Goal: Information Seeking & Learning: Learn about a topic

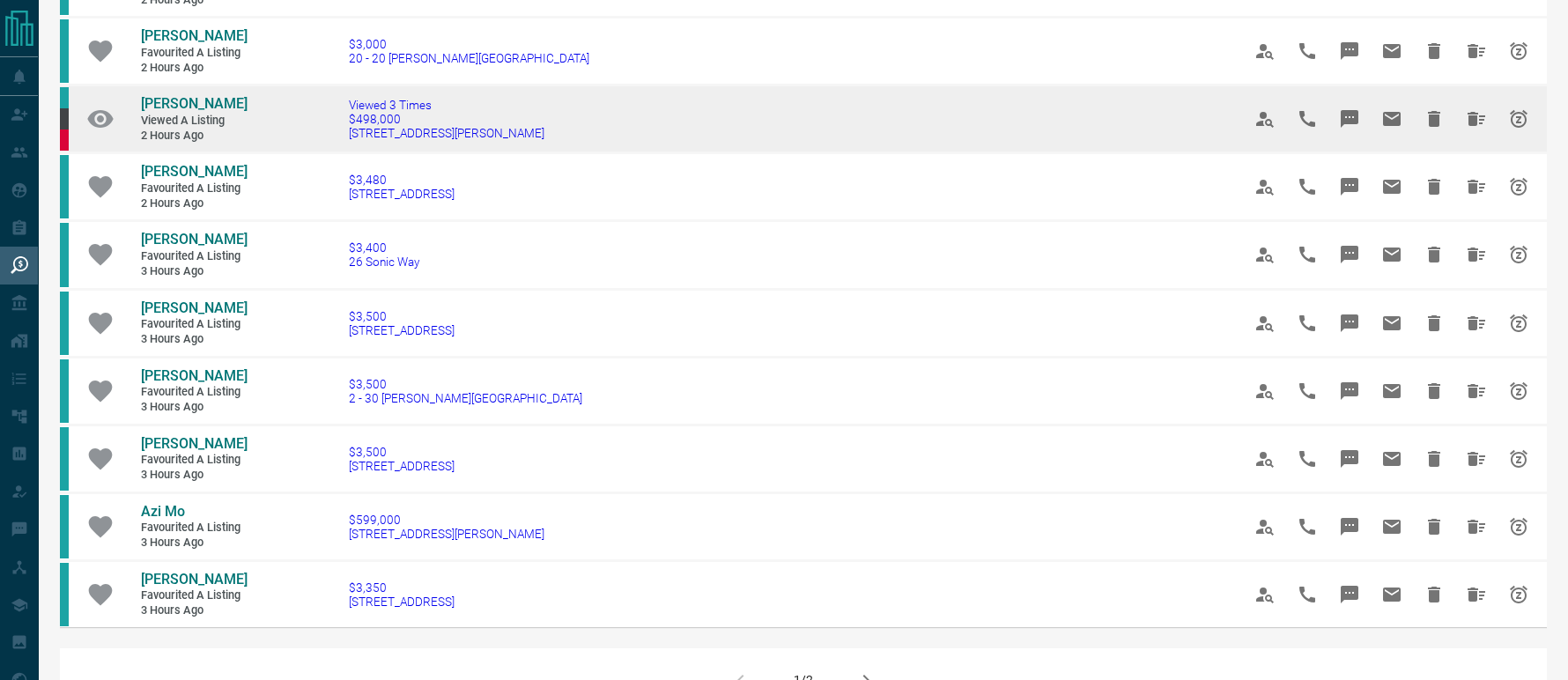
scroll to position [881, 0]
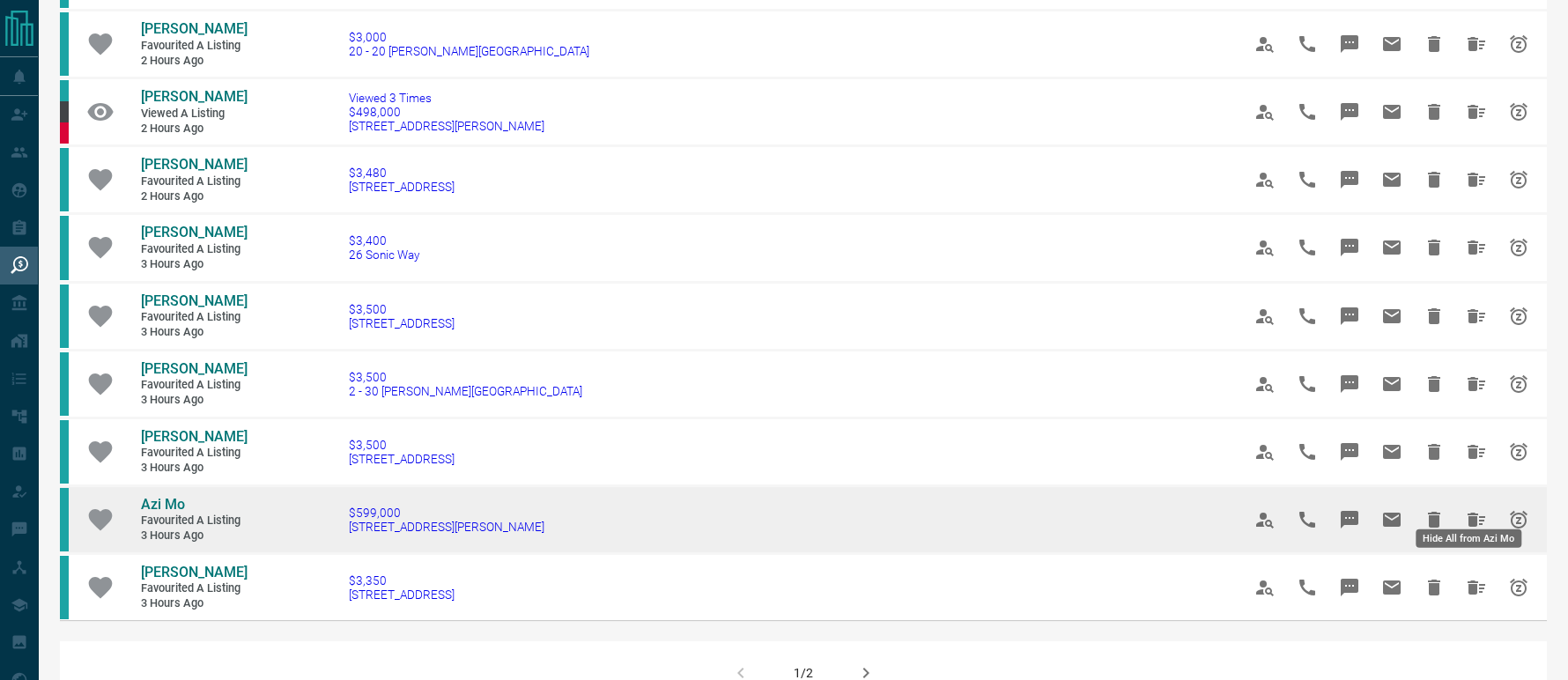
click at [1468, 513] on icon "Hide All from Azi Mo" at bounding box center [1476, 520] width 17 height 14
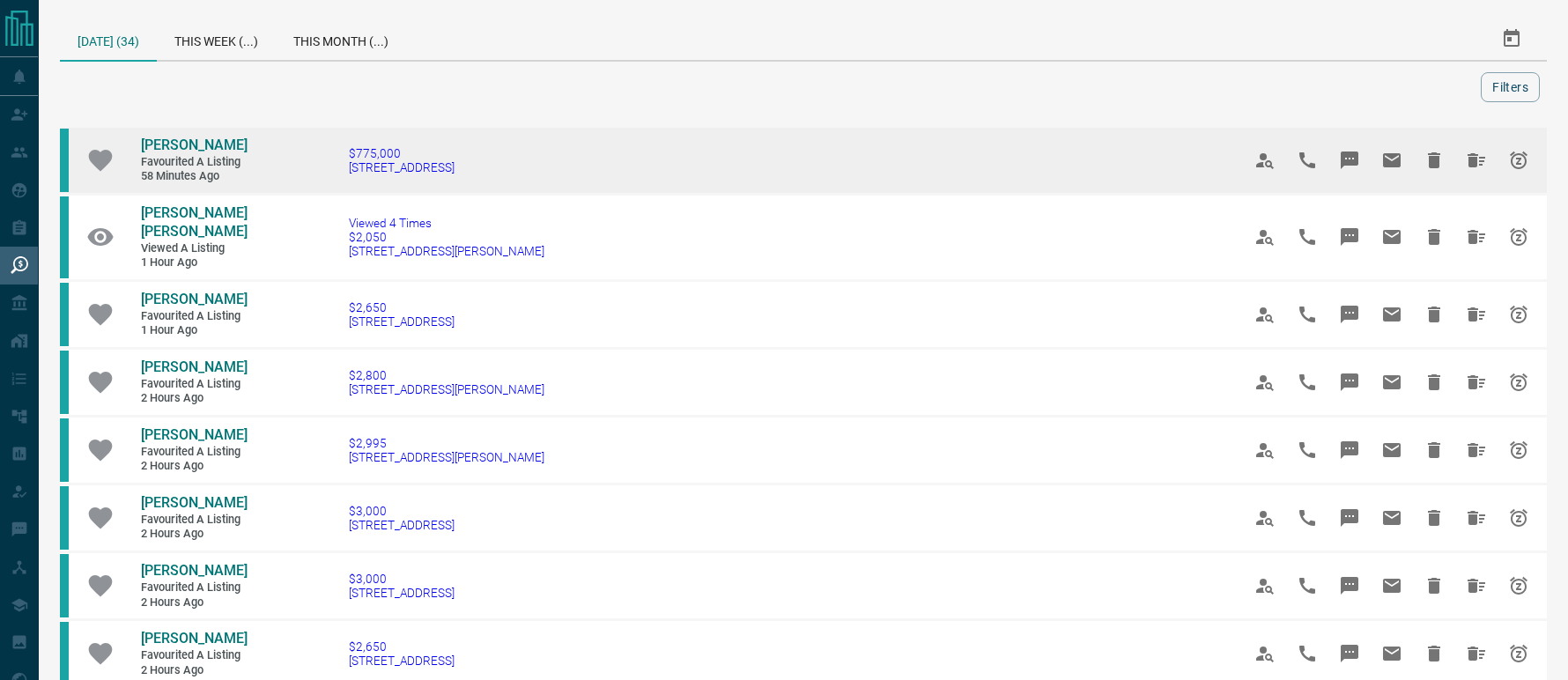
drag, startPoint x: 451, startPoint y: 177, endPoint x: 293, endPoint y: 191, distance: 158.6
click at [323, 191] on td "$775,000 [STREET_ADDRESS]" at bounding box center [768, 160] width 892 height 67
copy span "[STREET_ADDRESS]"
click at [167, 139] on span "[PERSON_NAME]" at bounding box center [194, 145] width 107 height 16
click at [1468, 166] on icon "Hide All from Kulgaurav Singh" at bounding box center [1476, 160] width 17 height 14
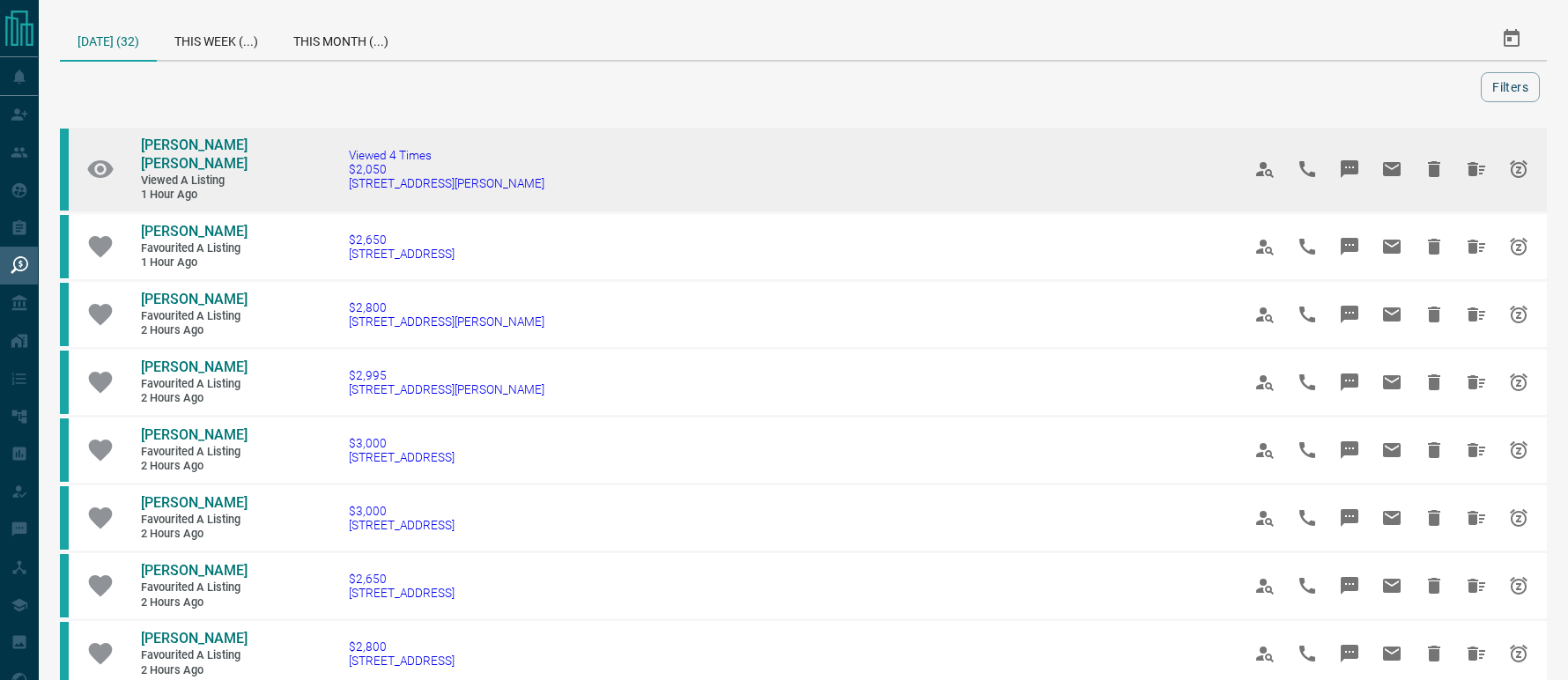
drag, startPoint x: 500, startPoint y: 191, endPoint x: 297, endPoint y: 191, distance: 203.0
click at [323, 191] on td "Viewed 4 Times $2,050 101 - 3240 [GEOGRAPHIC_DATA][STREET_ADDRESS]" at bounding box center [768, 170] width 892 height 87
copy span "[STREET_ADDRESS][PERSON_NAME]"
click at [195, 149] on span "[PERSON_NAME] [PERSON_NAME]" at bounding box center [194, 154] width 107 height 36
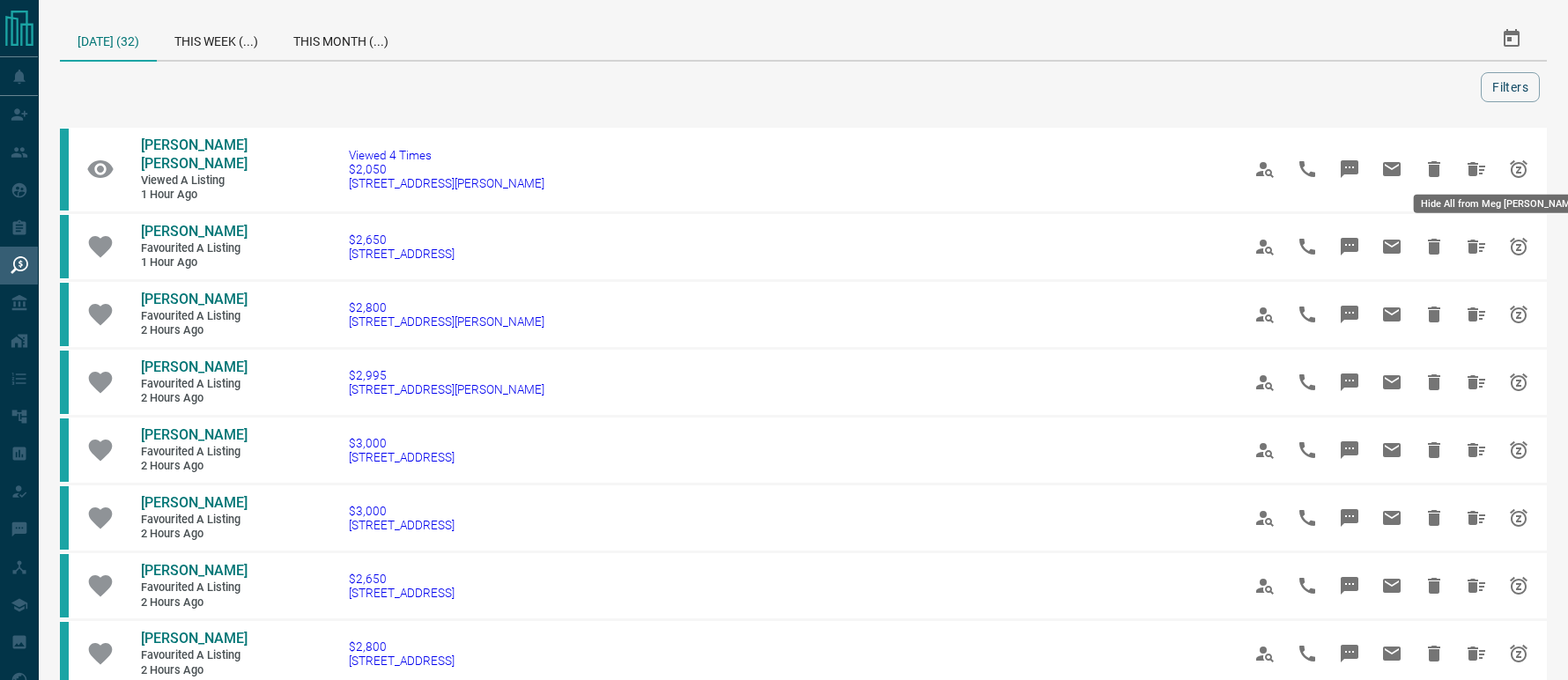
click at [1466, 159] on icon "Hide All from Meg R-J" at bounding box center [1476, 169] width 21 height 21
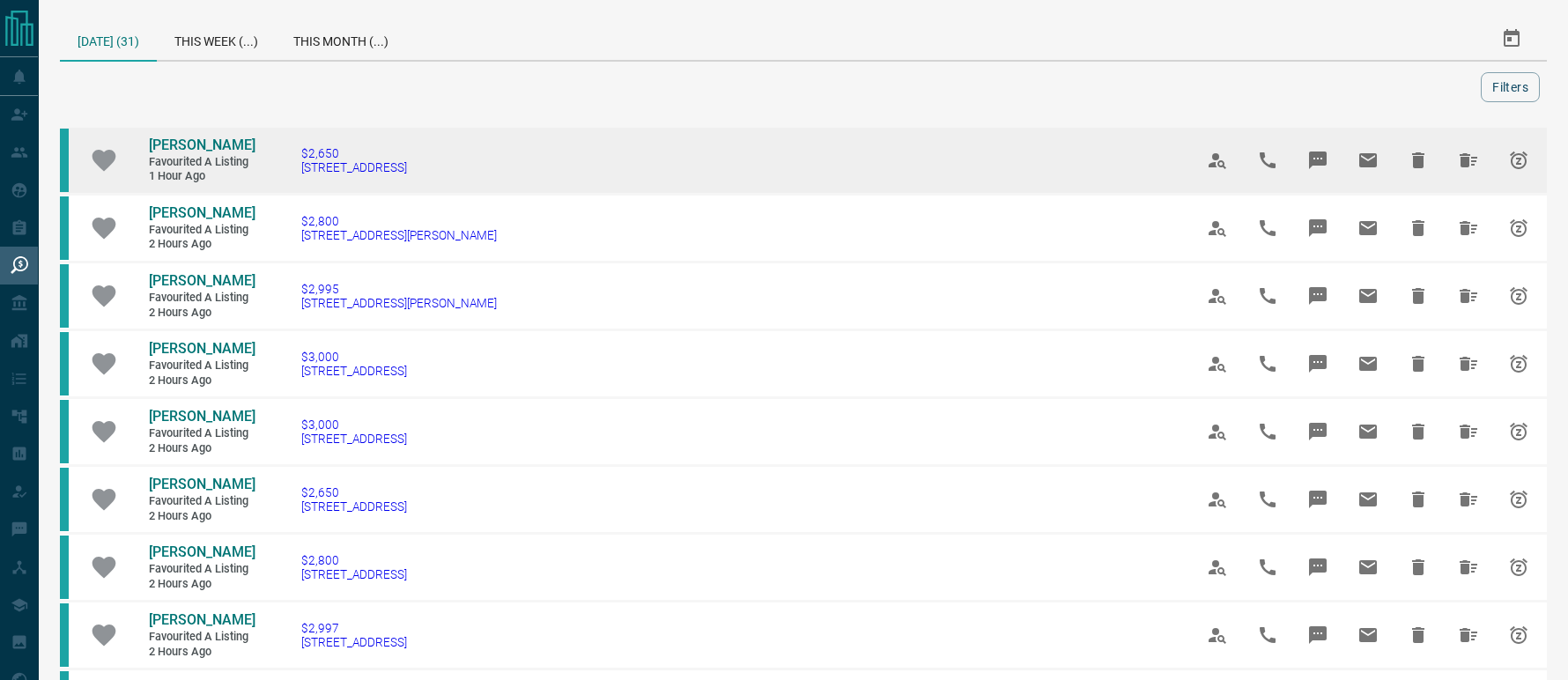
drag, startPoint x: 488, startPoint y: 189, endPoint x: 294, endPoint y: 192, distance: 194.0
click at [294, 192] on td "$2,650 [STREET_ADDRESS]" at bounding box center [721, 160] width 892 height 67
drag, startPoint x: 297, startPoint y: 194, endPoint x: 565, endPoint y: 145, distance: 272.4
click at [565, 145] on td "$2,650 [STREET_ADDRESS]" at bounding box center [721, 160] width 892 height 67
drag, startPoint x: 427, startPoint y: 176, endPoint x: 282, endPoint y: 188, distance: 145.5
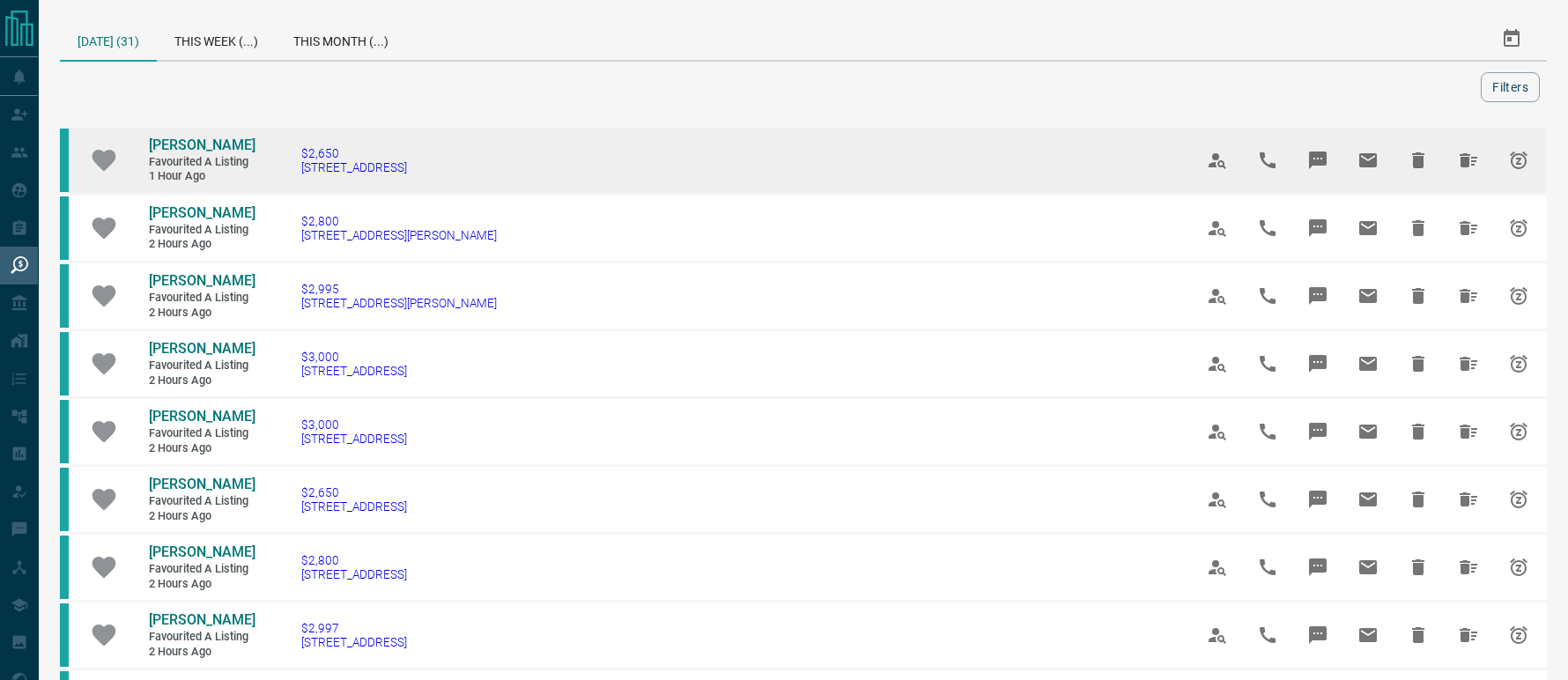
click at [282, 188] on td "$2,650 [STREET_ADDRESS]" at bounding box center [721, 160] width 892 height 67
copy span "[STREET_ADDRESS]"
click at [217, 134] on td "[PERSON_NAME] Favourited a Listing 1 hour ago" at bounding box center [188, 160] width 132 height 66
click at [208, 145] on span "[PERSON_NAME]" at bounding box center [201, 145] width 107 height 16
click at [1468, 170] on icon "Hide All from Brian Deganis" at bounding box center [1468, 160] width 21 height 21
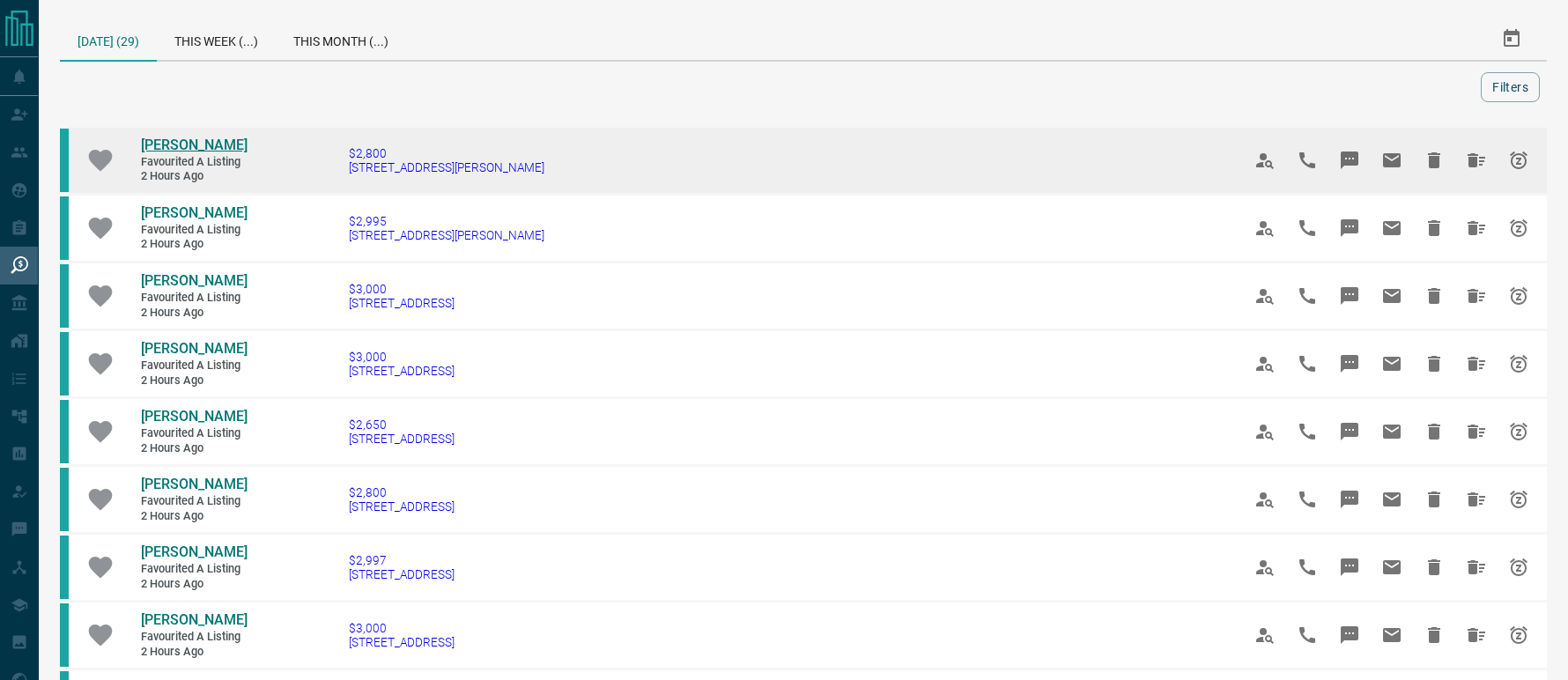
click at [222, 142] on span "[PERSON_NAME]" at bounding box center [194, 145] width 107 height 16
click at [1468, 166] on icon "Hide All from Laura Rishworth" at bounding box center [1476, 160] width 17 height 14
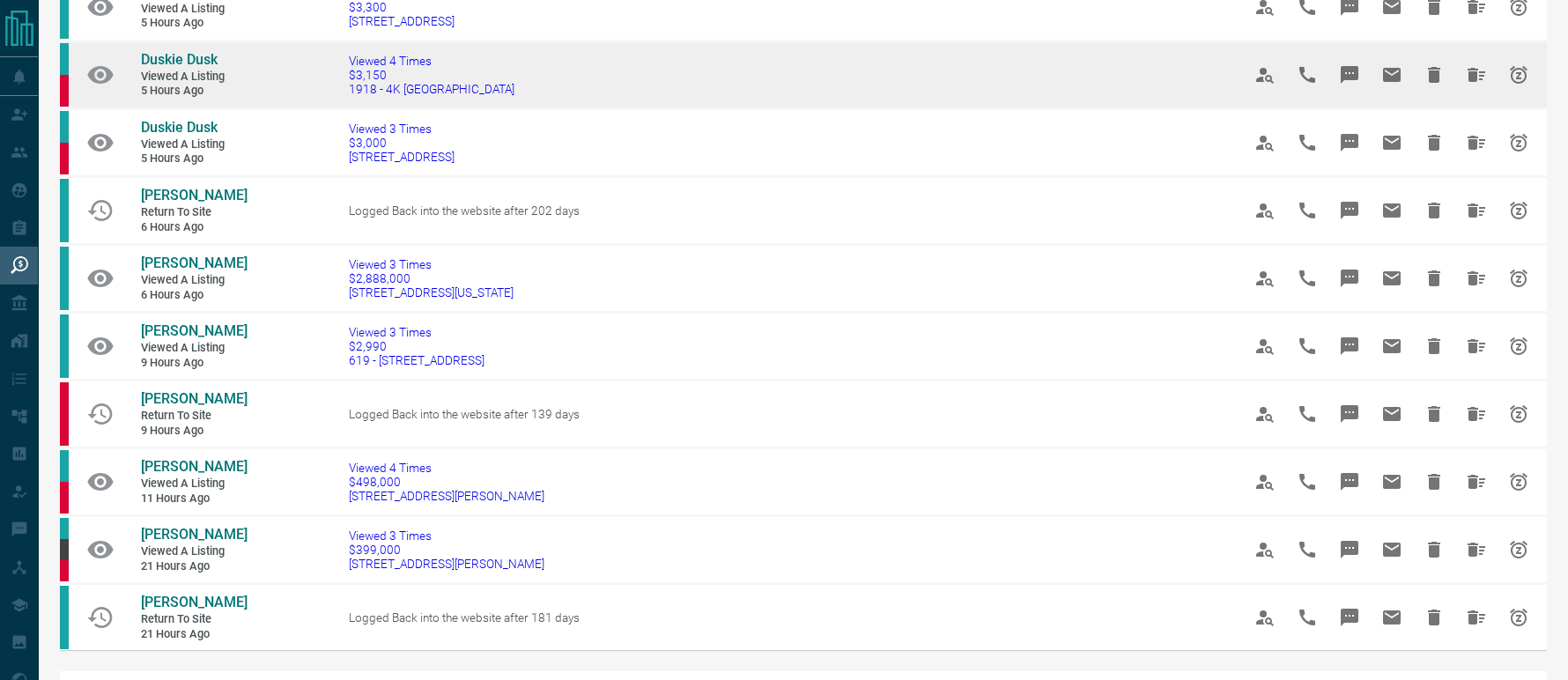
scroll to position [382, 0]
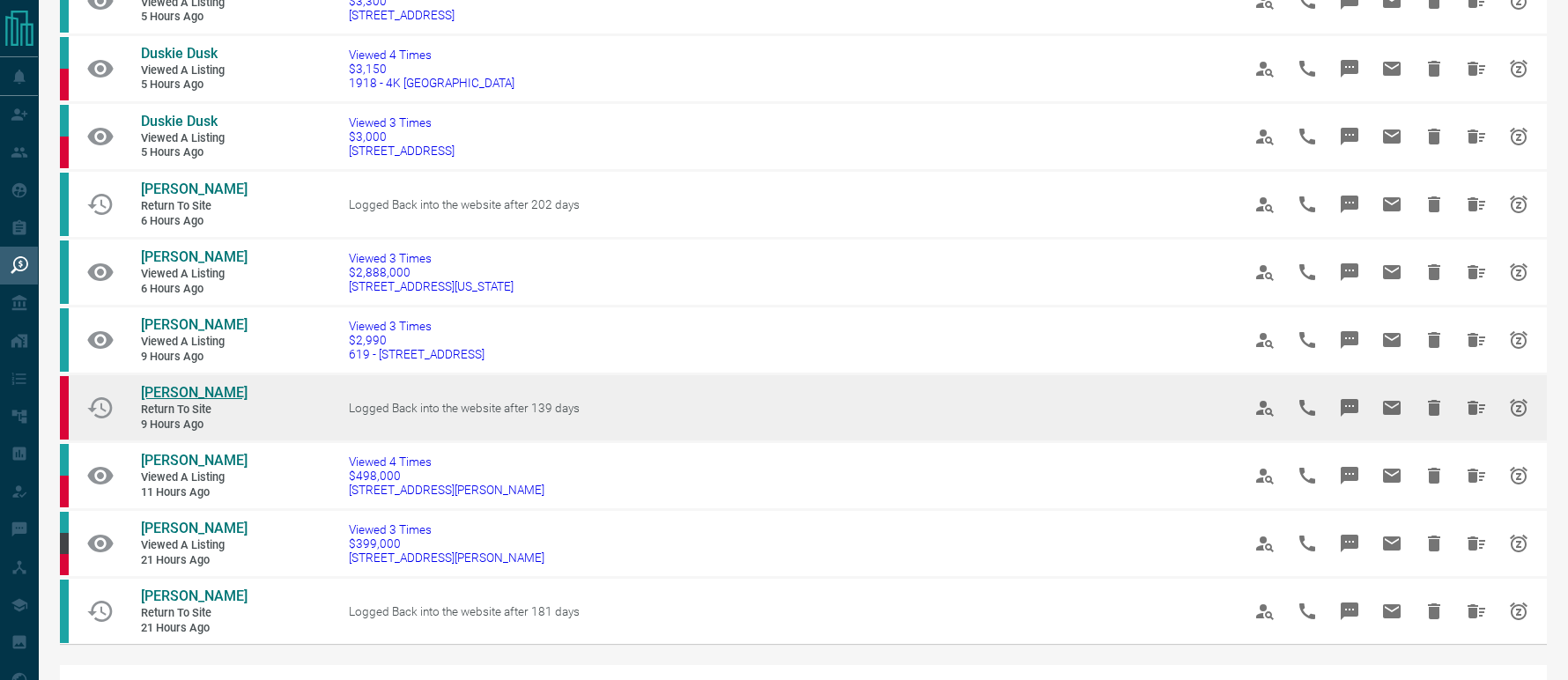
click at [173, 401] on span "[PERSON_NAME]" at bounding box center [194, 393] width 107 height 16
click at [1470, 415] on icon "Hide All from Itzchak Derchansky" at bounding box center [1476, 407] width 17 height 14
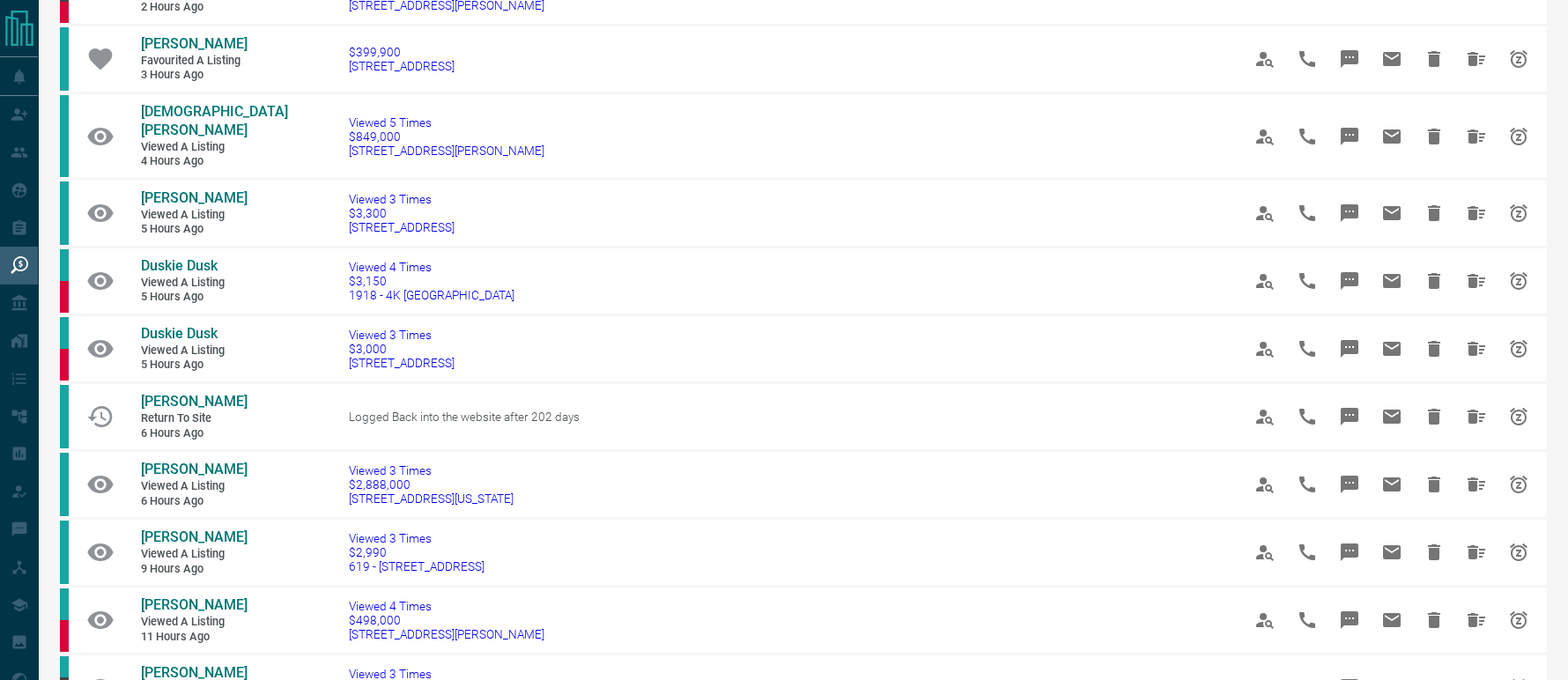
scroll to position [205, 0]
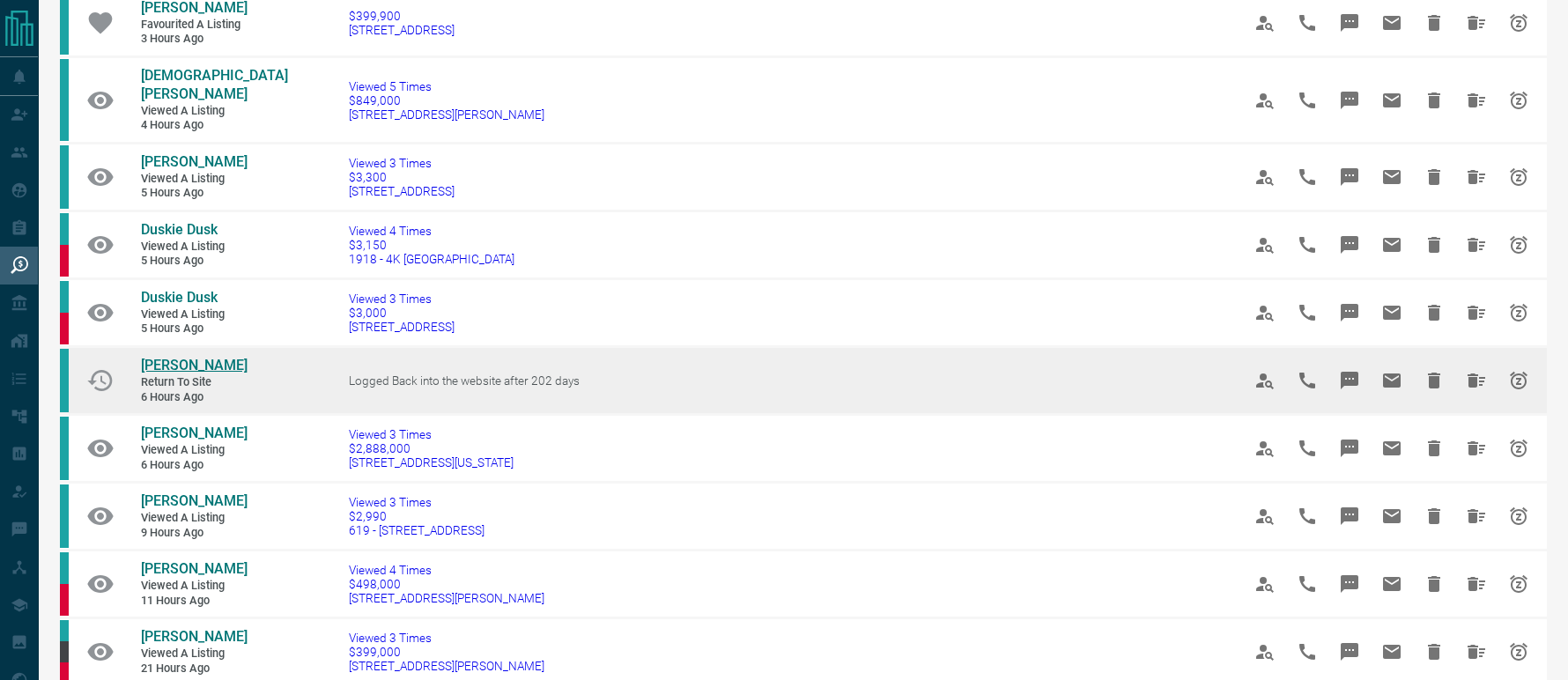
click at [168, 374] on span "[PERSON_NAME]" at bounding box center [194, 366] width 107 height 16
click at [1468, 386] on icon "Hide All from Vishnu Ramesan Nair" at bounding box center [1476, 380] width 17 height 14
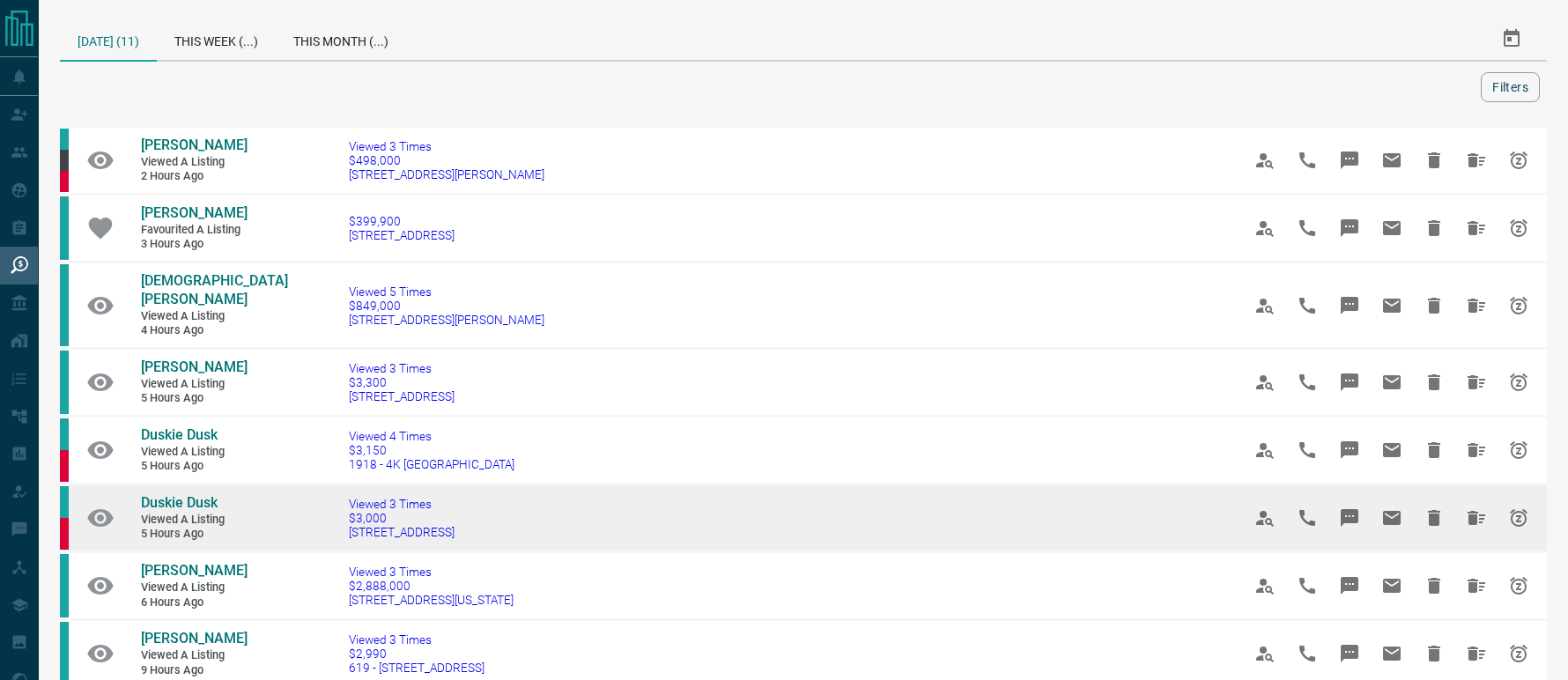
scroll to position [29, 0]
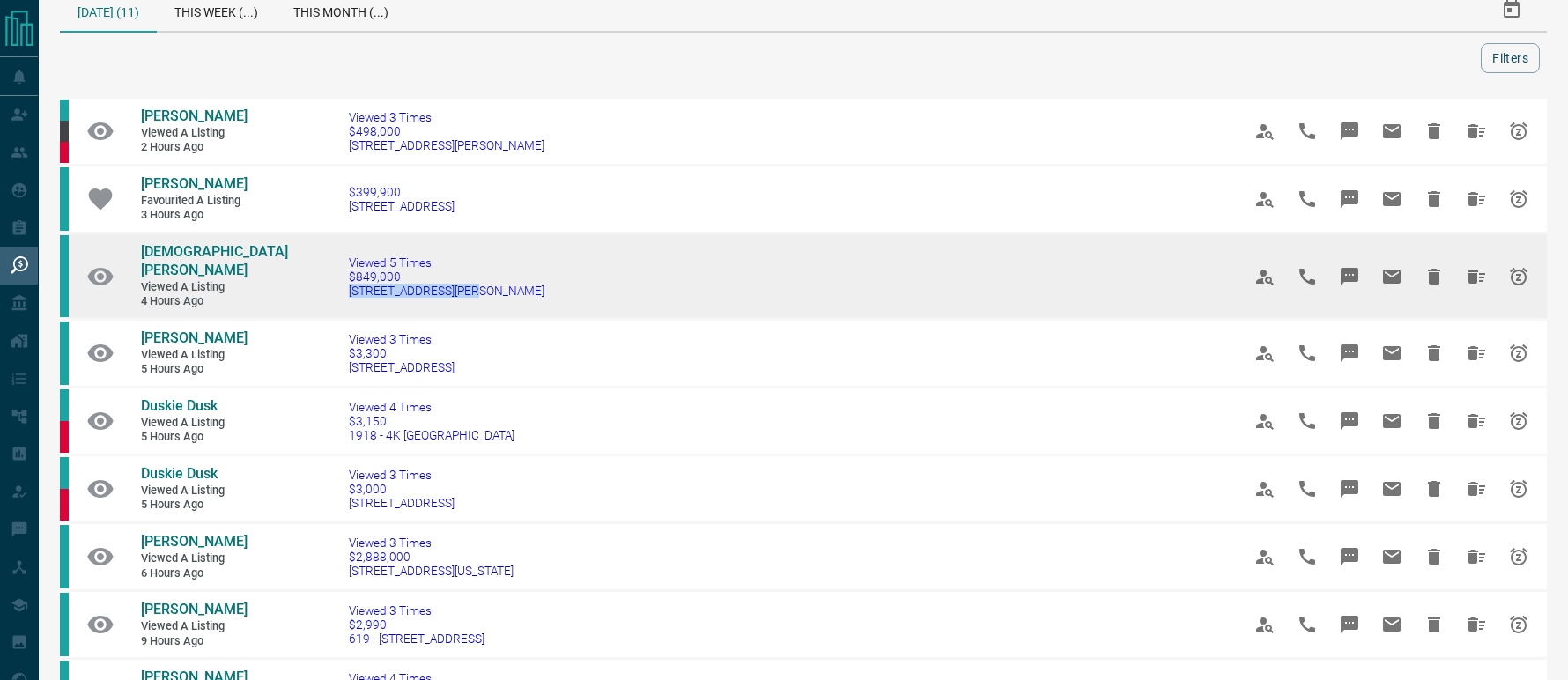
drag, startPoint x: 439, startPoint y: 276, endPoint x: 302, endPoint y: 294, distance: 138.2
click at [323, 294] on td "Viewed 5 Times $849,000 [STREET_ADDRESS][PERSON_NAME]" at bounding box center [768, 276] width 892 height 87
copy span "[STREET_ADDRESS][PERSON_NAME]"
click at [185, 255] on span "[DEMOGRAPHIC_DATA][PERSON_NAME]" at bounding box center [214, 261] width 147 height 36
click at [1468, 272] on icon "Hide All from Christian Coldea" at bounding box center [1476, 276] width 17 height 14
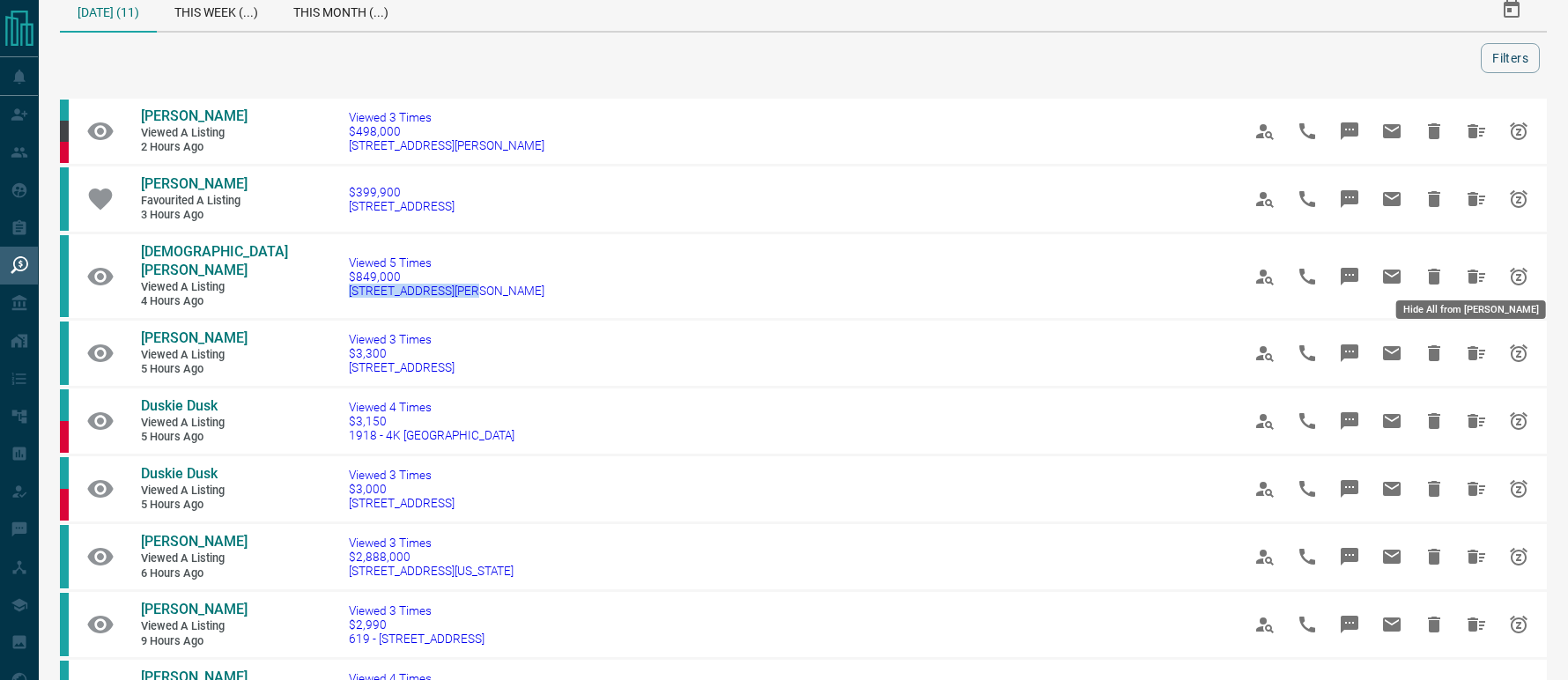
scroll to position [0, 0]
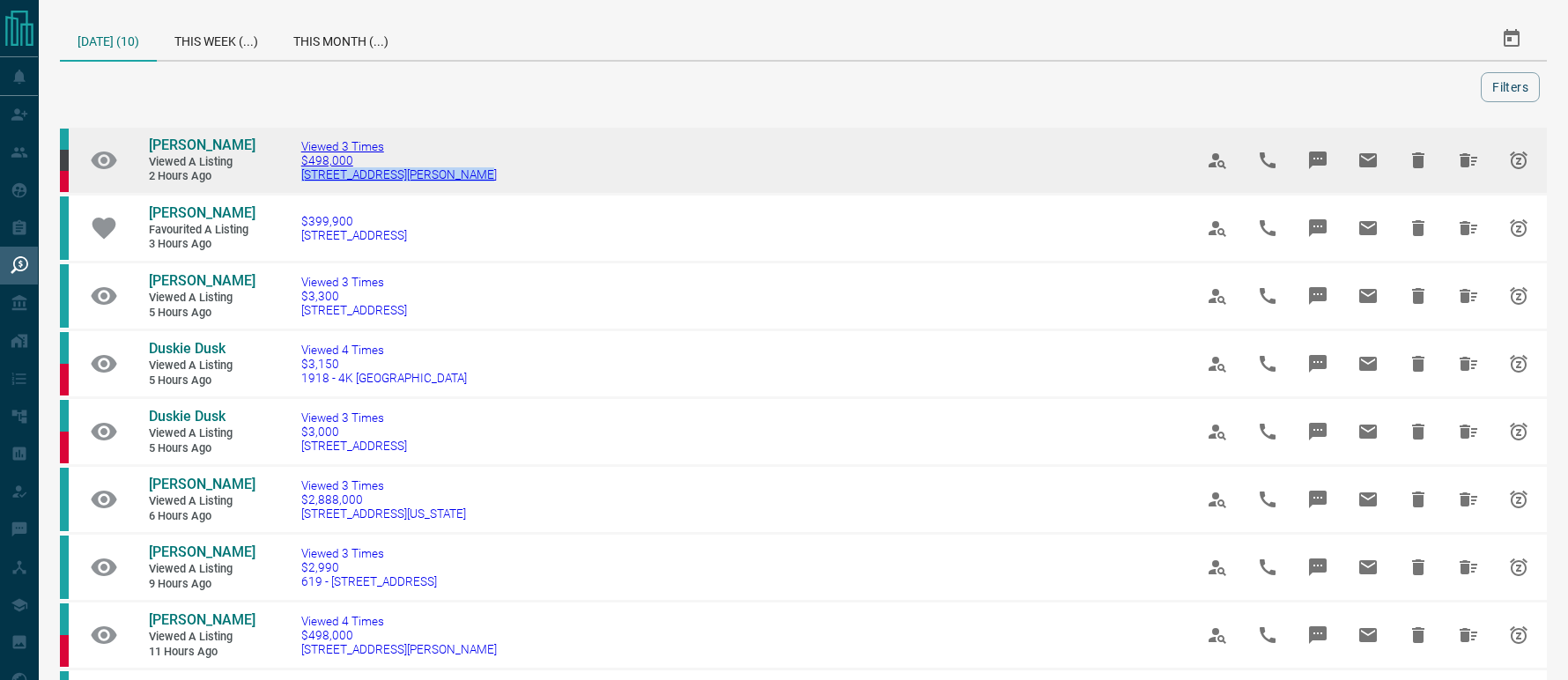
drag, startPoint x: 451, startPoint y: 188, endPoint x: 302, endPoint y: 183, distance: 149.1
click at [302, 183] on td "Viewed 3 Times $498,000 [STREET_ADDRESS][PERSON_NAME]" at bounding box center [721, 160] width 892 height 67
copy span "[STREET_ADDRESS][PERSON_NAME]"
click at [191, 139] on span "[PERSON_NAME]" at bounding box center [201, 145] width 107 height 16
click at [1467, 160] on icon "Hide All from Sasha Simbanez" at bounding box center [1468, 160] width 17 height 14
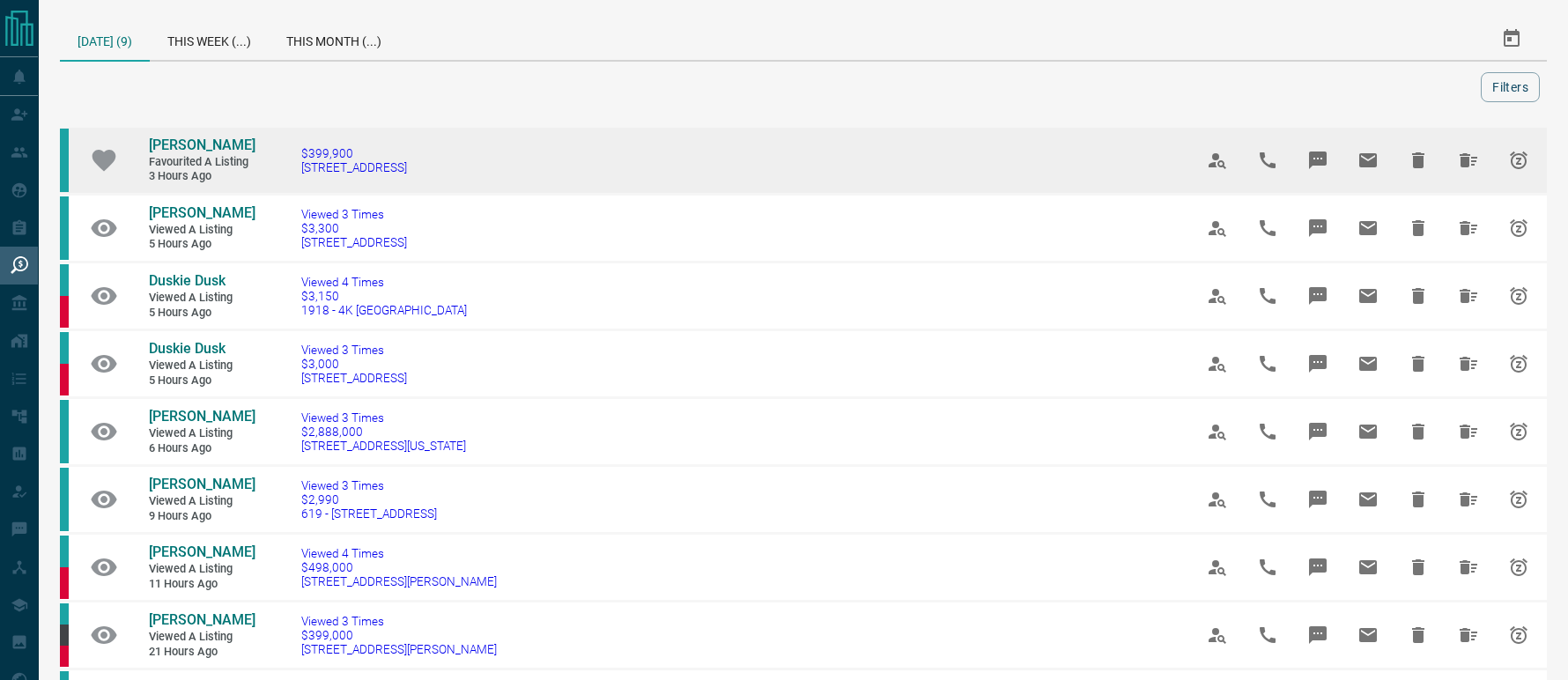
drag, startPoint x: 453, startPoint y: 176, endPoint x: 298, endPoint y: 180, distance: 155.1
click at [298, 180] on td "$399,900 [STREET_ADDRESS]" at bounding box center [721, 160] width 892 height 67
copy span "[STREET_ADDRESS]"
click at [194, 148] on span "[PERSON_NAME]" at bounding box center [201, 145] width 107 height 16
click at [1460, 160] on icon "Hide All from Sahil Jariwala" at bounding box center [1468, 160] width 21 height 21
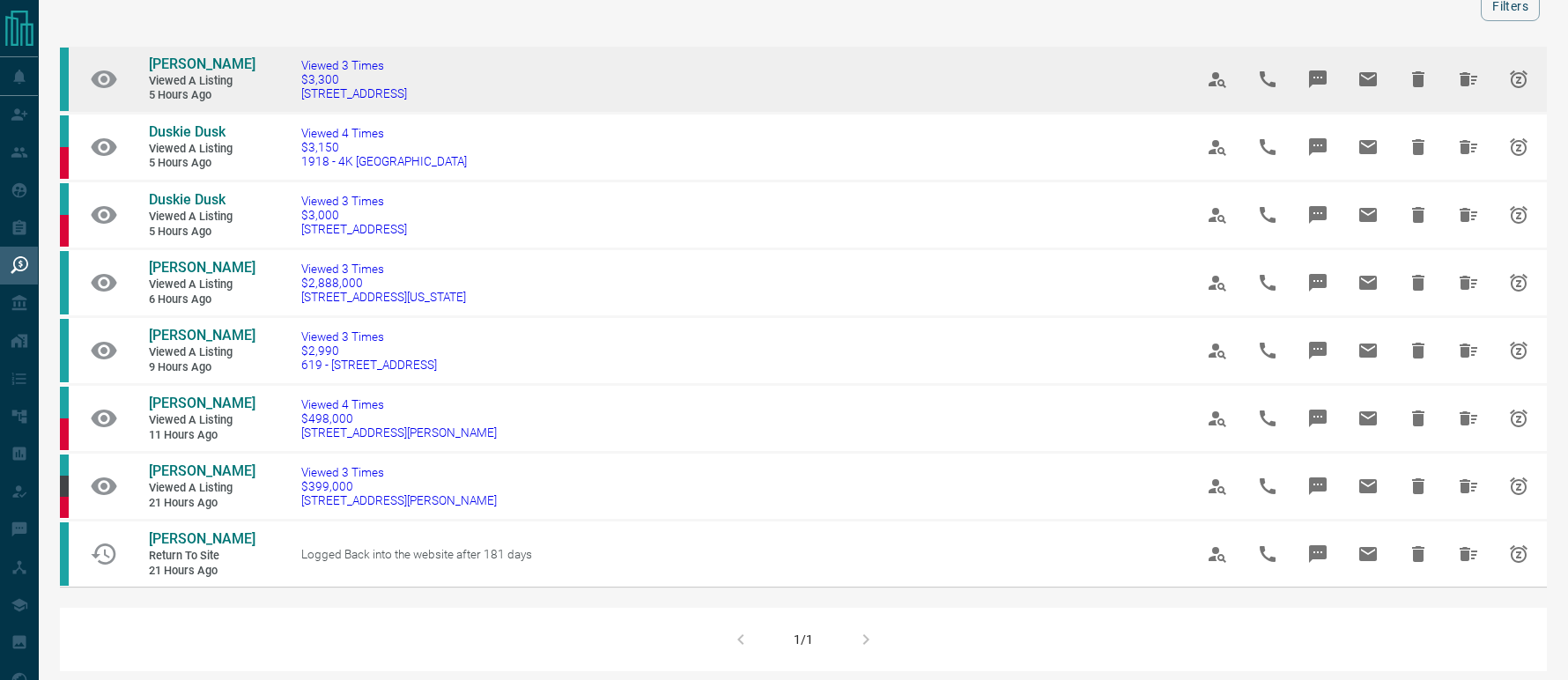
scroll to position [118, 0]
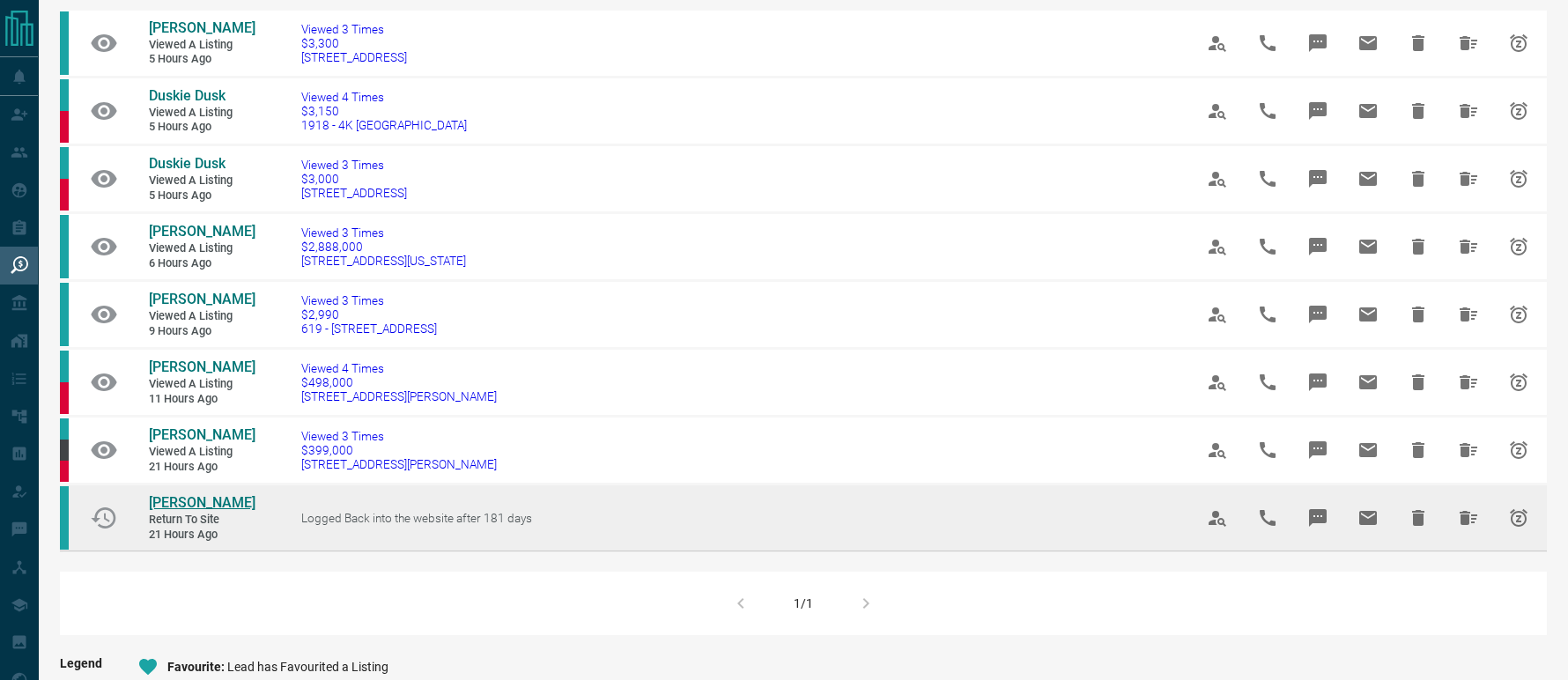
click at [211, 511] on span "[PERSON_NAME]" at bounding box center [201, 502] width 107 height 16
click at [1477, 529] on icon "Hide All from Kelley Swaluk" at bounding box center [1468, 518] width 21 height 21
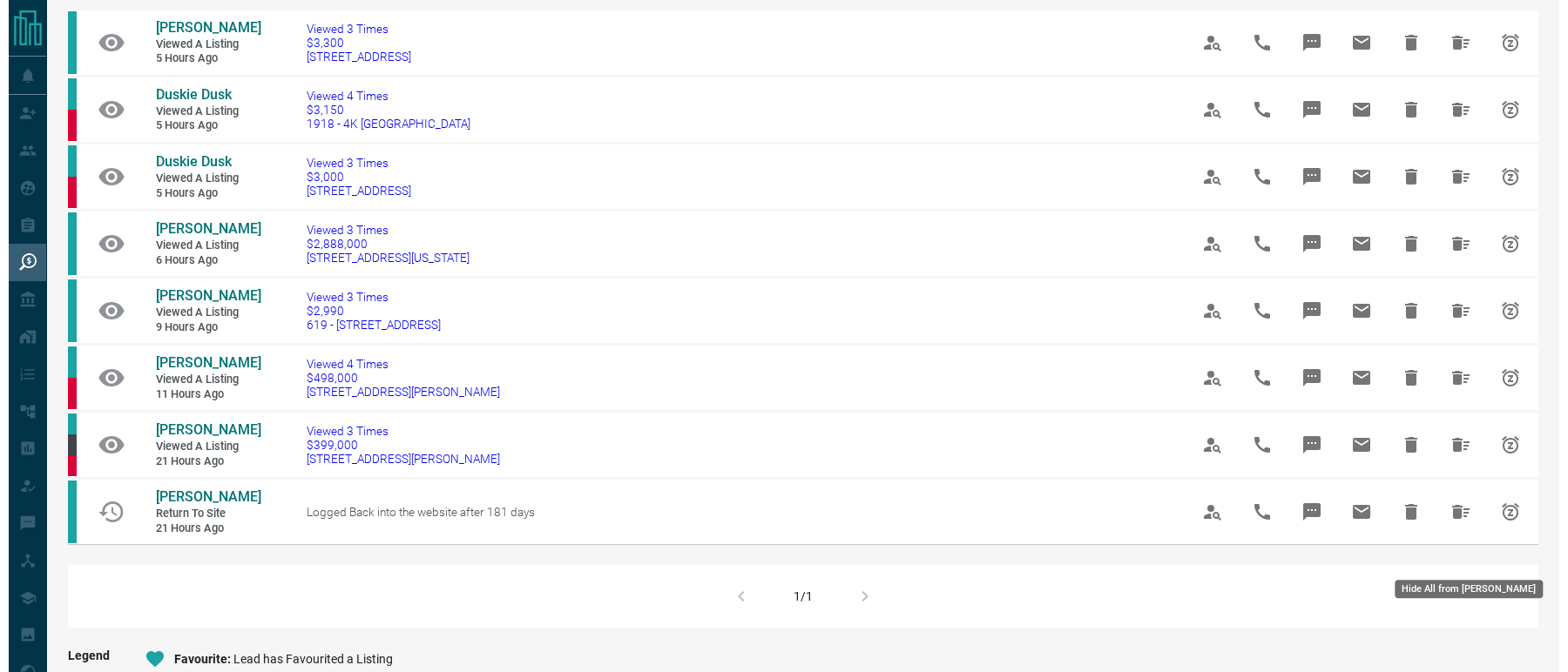
scroll to position [0, 0]
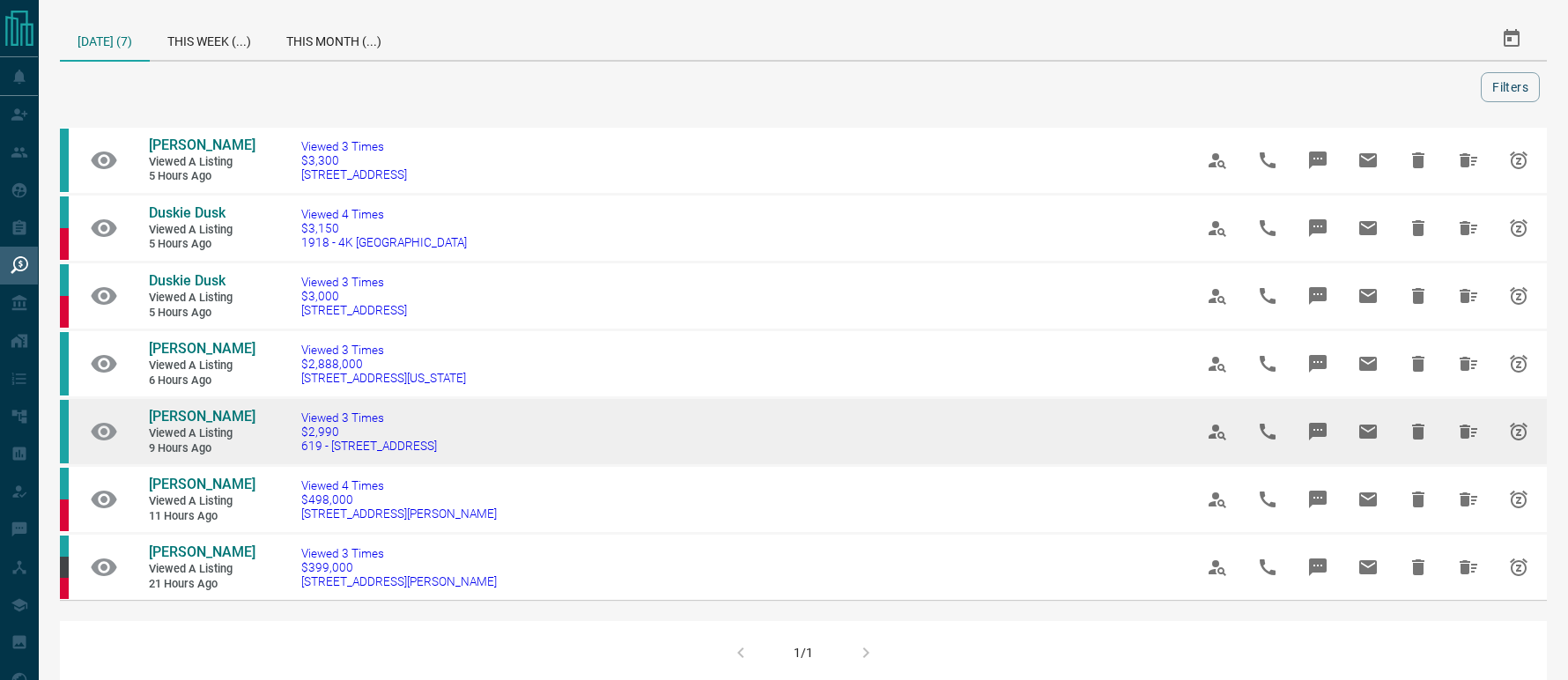
drag, startPoint x: 442, startPoint y: 472, endPoint x: 304, endPoint y: 473, distance: 138.0
click at [304, 467] on td "Viewed 3 Times $2,990 619 - [STREET_ADDRESS]" at bounding box center [721, 432] width 892 height 67
copy span "619 - [STREET_ADDRESS]"
click at [173, 425] on span "[PERSON_NAME]" at bounding box center [201, 417] width 107 height 16
click at [1481, 444] on button "Hide All from Karin Lauriola" at bounding box center [1469, 432] width 42 height 42
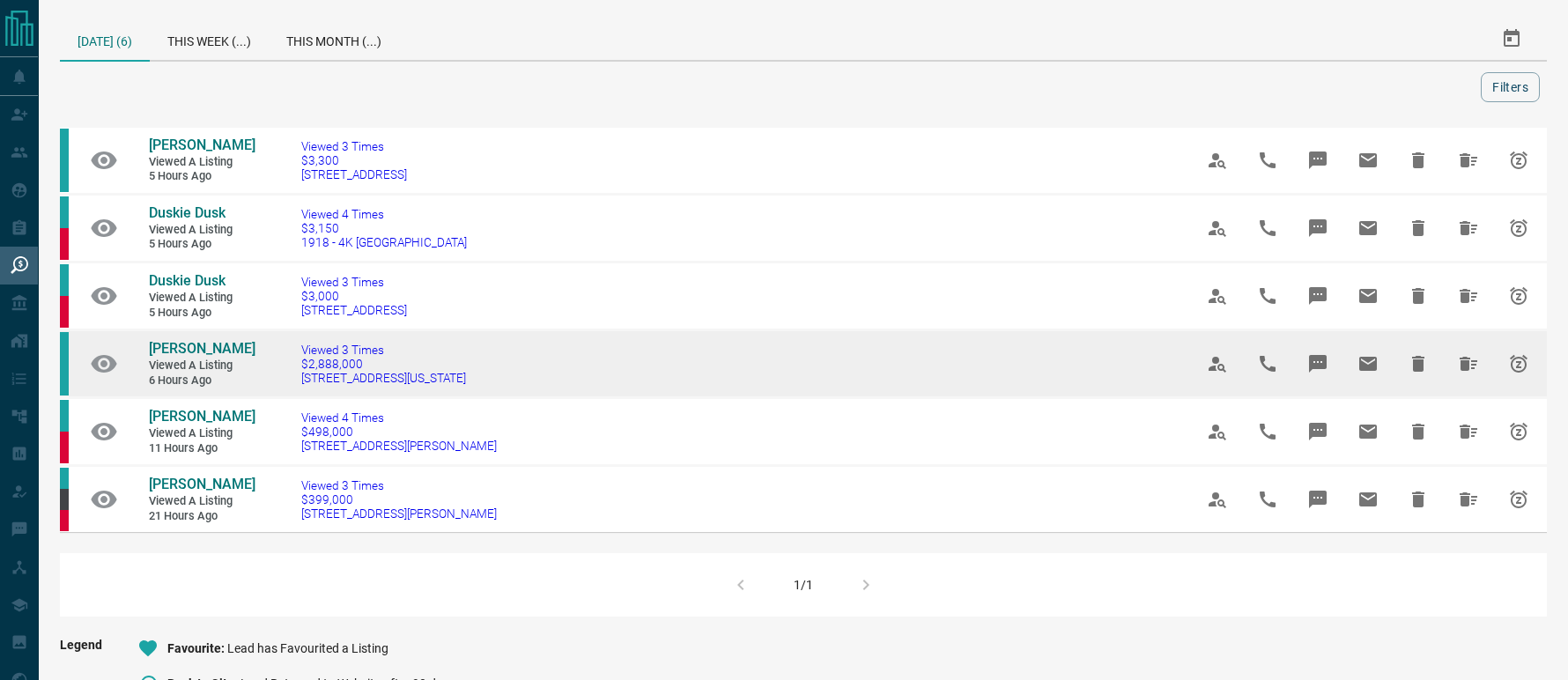
drag, startPoint x: 479, startPoint y: 395, endPoint x: 298, endPoint y: 409, distance: 181.5
click at [298, 398] on td "Viewed 3 Times $2,888,000 [STREET_ADDRESS][US_STATE]" at bounding box center [721, 365] width 892 height 67
copy span "[STREET_ADDRESS][US_STATE]"
click at [217, 357] on span "[PERSON_NAME]" at bounding box center [201, 348] width 107 height 16
click at [1463, 371] on icon "Hide All from Arshia Aboonabi" at bounding box center [1468, 364] width 17 height 14
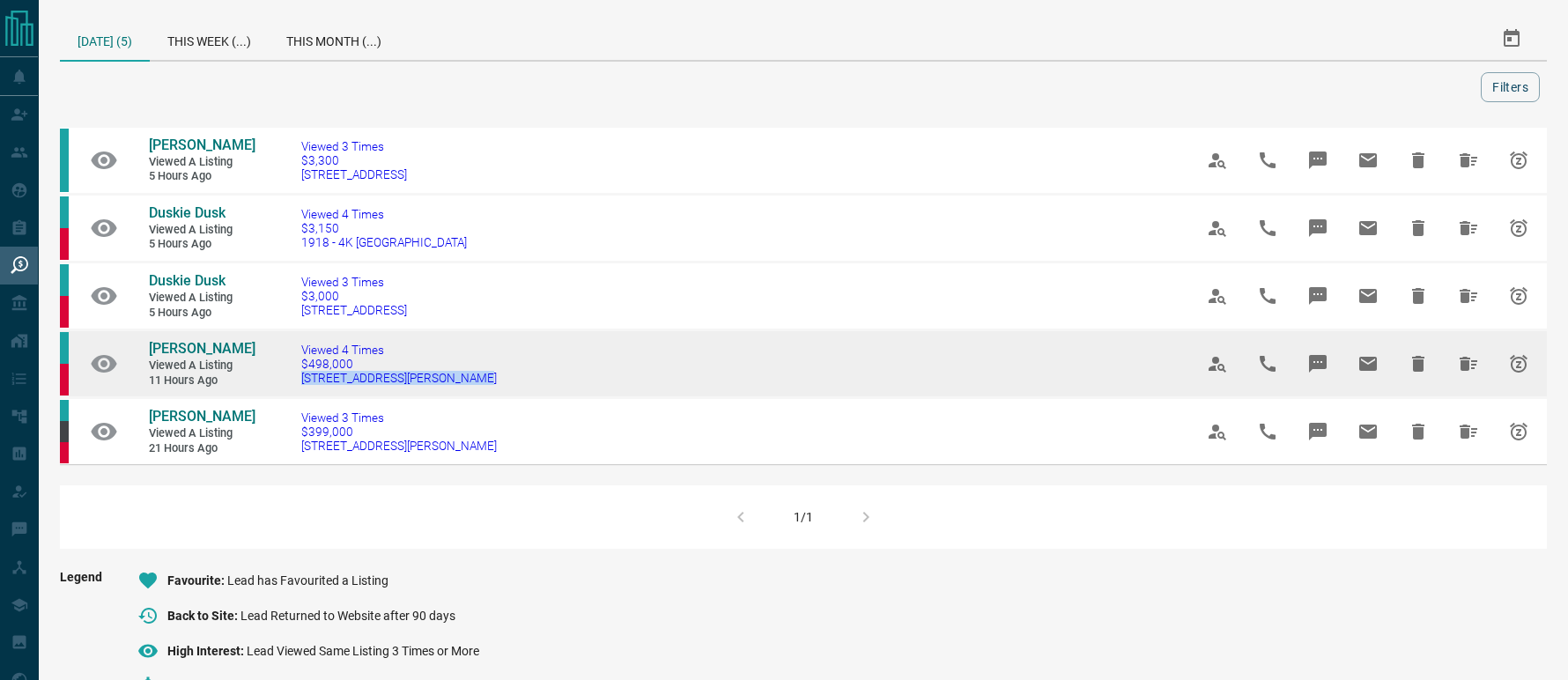
drag, startPoint x: 485, startPoint y: 419, endPoint x: 291, endPoint y: 421, distance: 194.0
click at [291, 398] on td "Viewed 4 Times $498,000 [STREET_ADDRESS][PERSON_NAME]" at bounding box center [721, 365] width 892 height 67
copy span "[STREET_ADDRESS][PERSON_NAME]"
click at [185, 357] on span "[PERSON_NAME]" at bounding box center [201, 348] width 107 height 16
click at [1462, 371] on icon "Hide All from Jessica Colatorti" at bounding box center [1468, 364] width 17 height 14
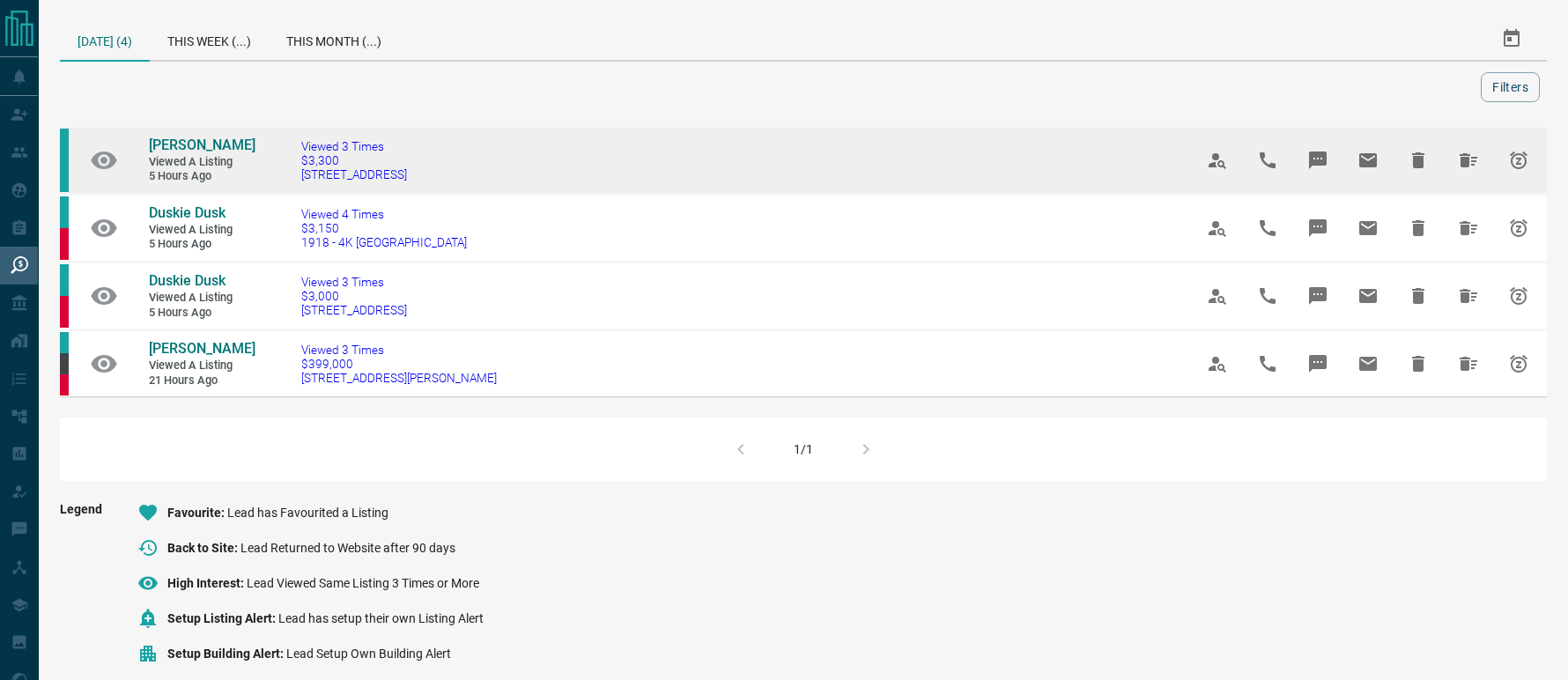
drag, startPoint x: 416, startPoint y: 192, endPoint x: 300, endPoint y: 191, distance: 116.0
click at [300, 191] on td "Viewed 3 Times $3,300 [STREET_ADDRESS]" at bounding box center [721, 160] width 892 height 67
copy span "[STREET_ADDRESS]"
click at [195, 153] on span "[PERSON_NAME]" at bounding box center [201, 145] width 107 height 16
click at [1459, 170] on icon "Hide All from Jennifer Ijeomah" at bounding box center [1468, 160] width 21 height 21
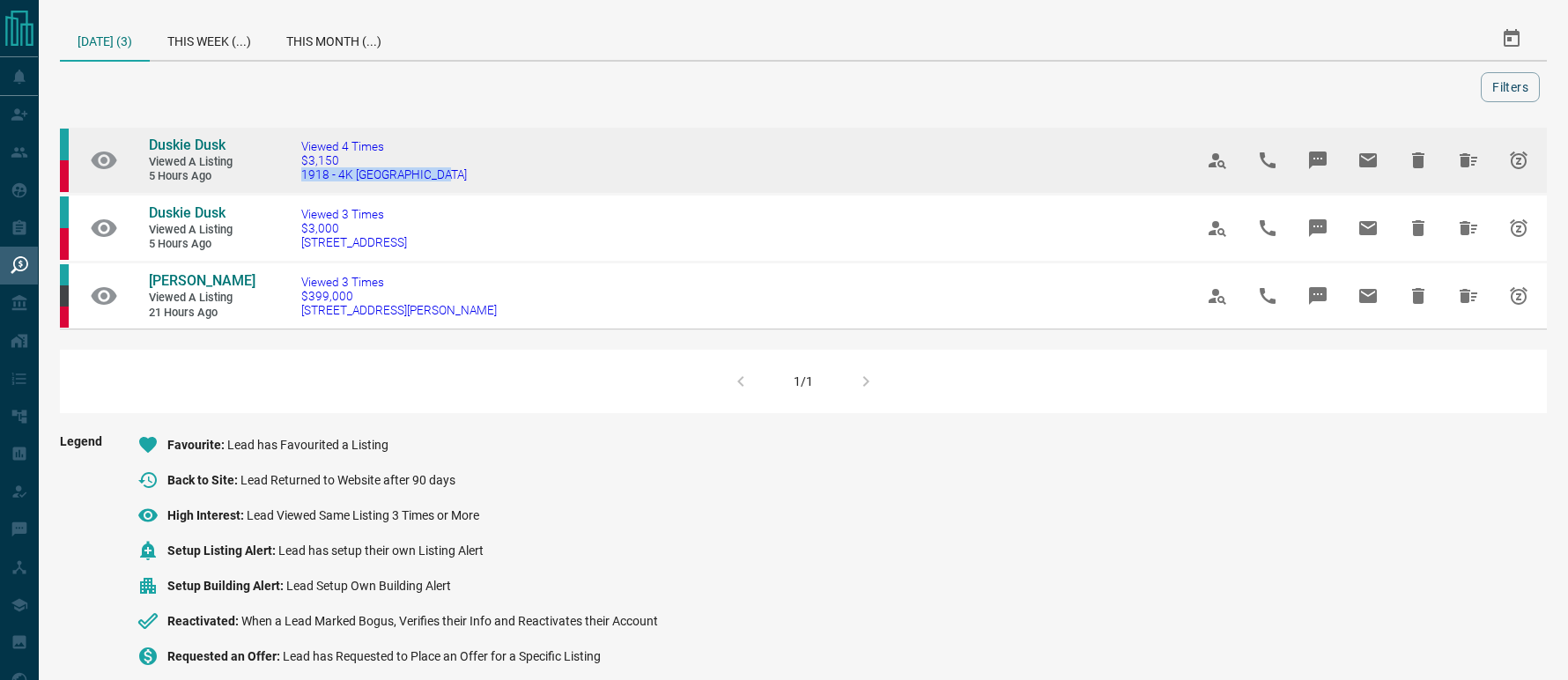
drag, startPoint x: 452, startPoint y: 183, endPoint x: 289, endPoint y: 185, distance: 163.0
click at [289, 185] on td "Viewed 4 Times $3,150 1918 - 4K [GEOGRAPHIC_DATA]" at bounding box center [721, 160] width 892 height 67
click at [223, 149] on span "Duskie Dusk" at bounding box center [187, 145] width 77 height 16
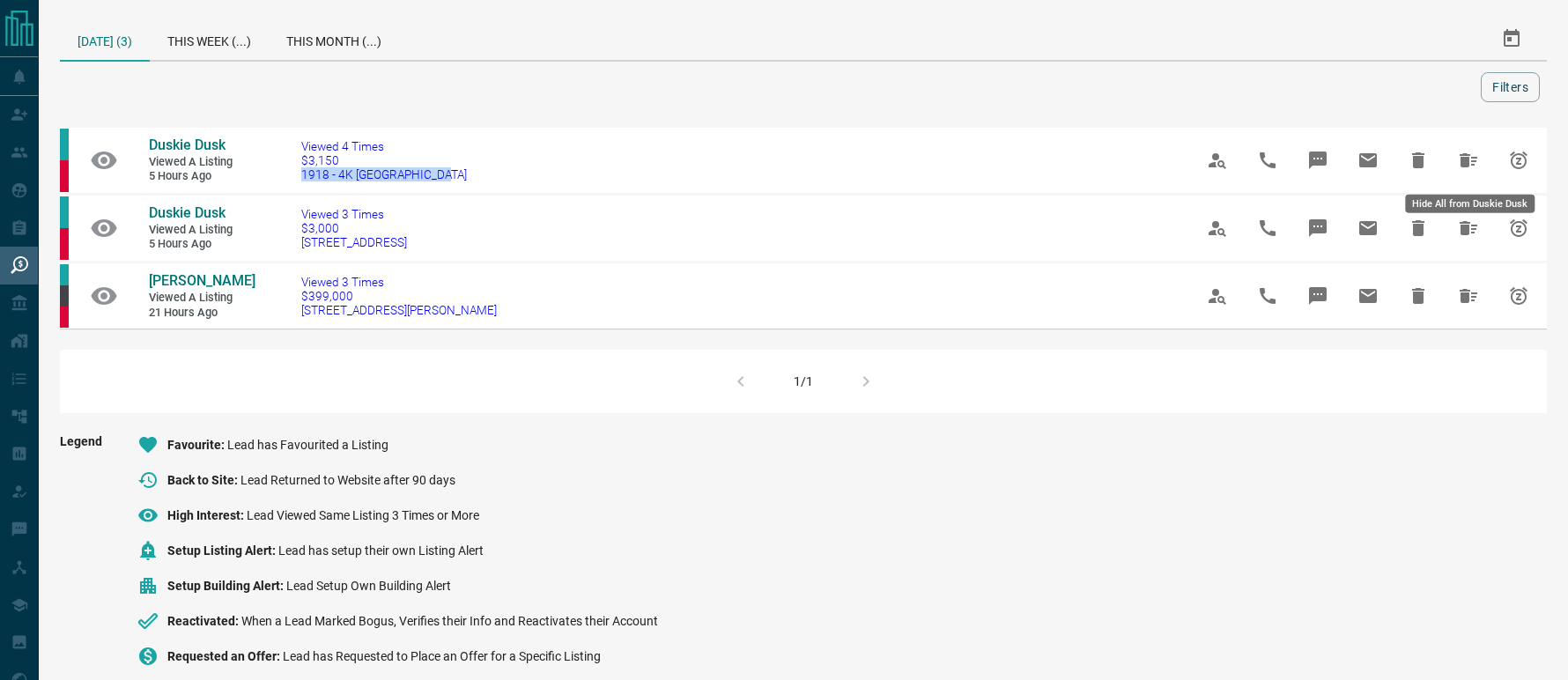
drag, startPoint x: 1473, startPoint y: 157, endPoint x: 1463, endPoint y: 159, distance: 10.2
click at [1473, 159] on icon "Hide All from Duskie Dusk" at bounding box center [1468, 160] width 17 height 14
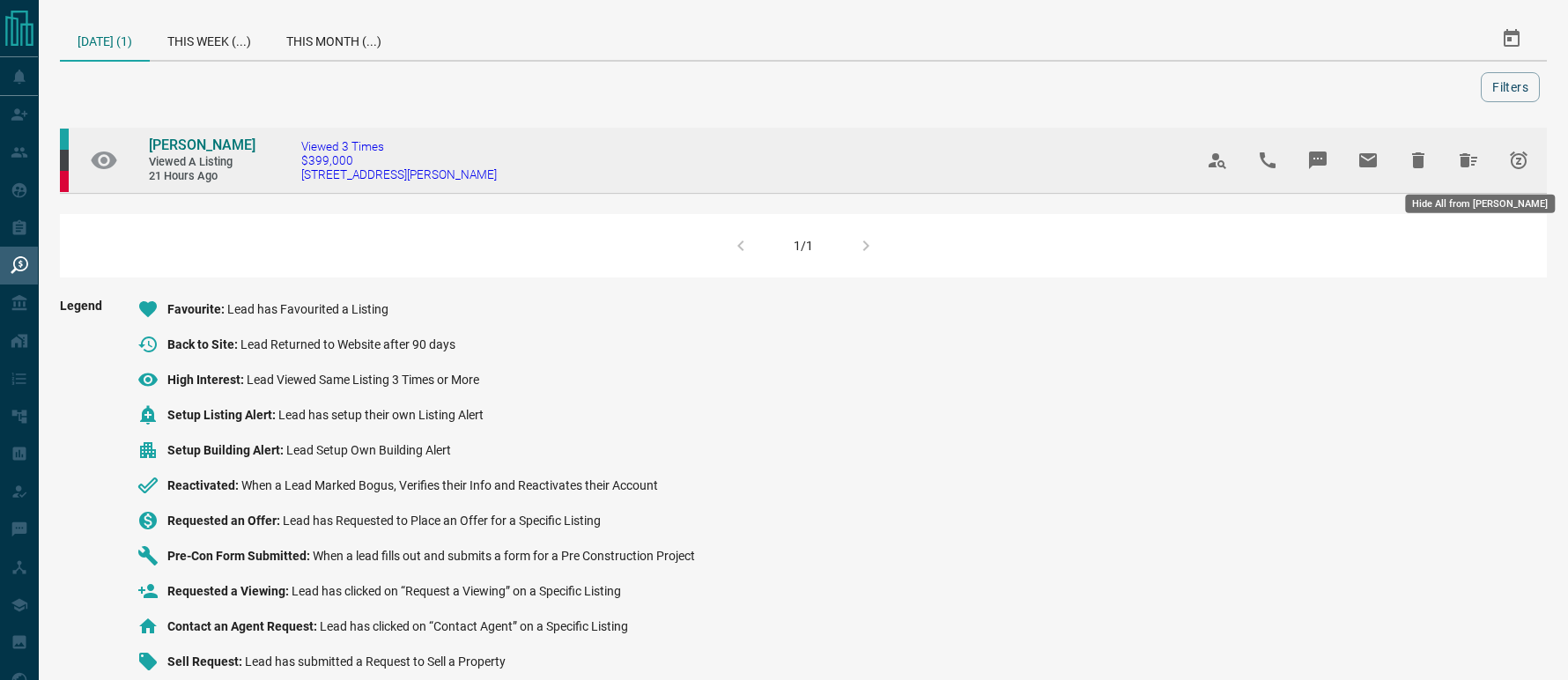
click at [1479, 148] on button "Hide All from Carlos Aedo" at bounding box center [1469, 160] width 42 height 42
